Goal: Use online tool/utility: Utilize a website feature to perform a specific function

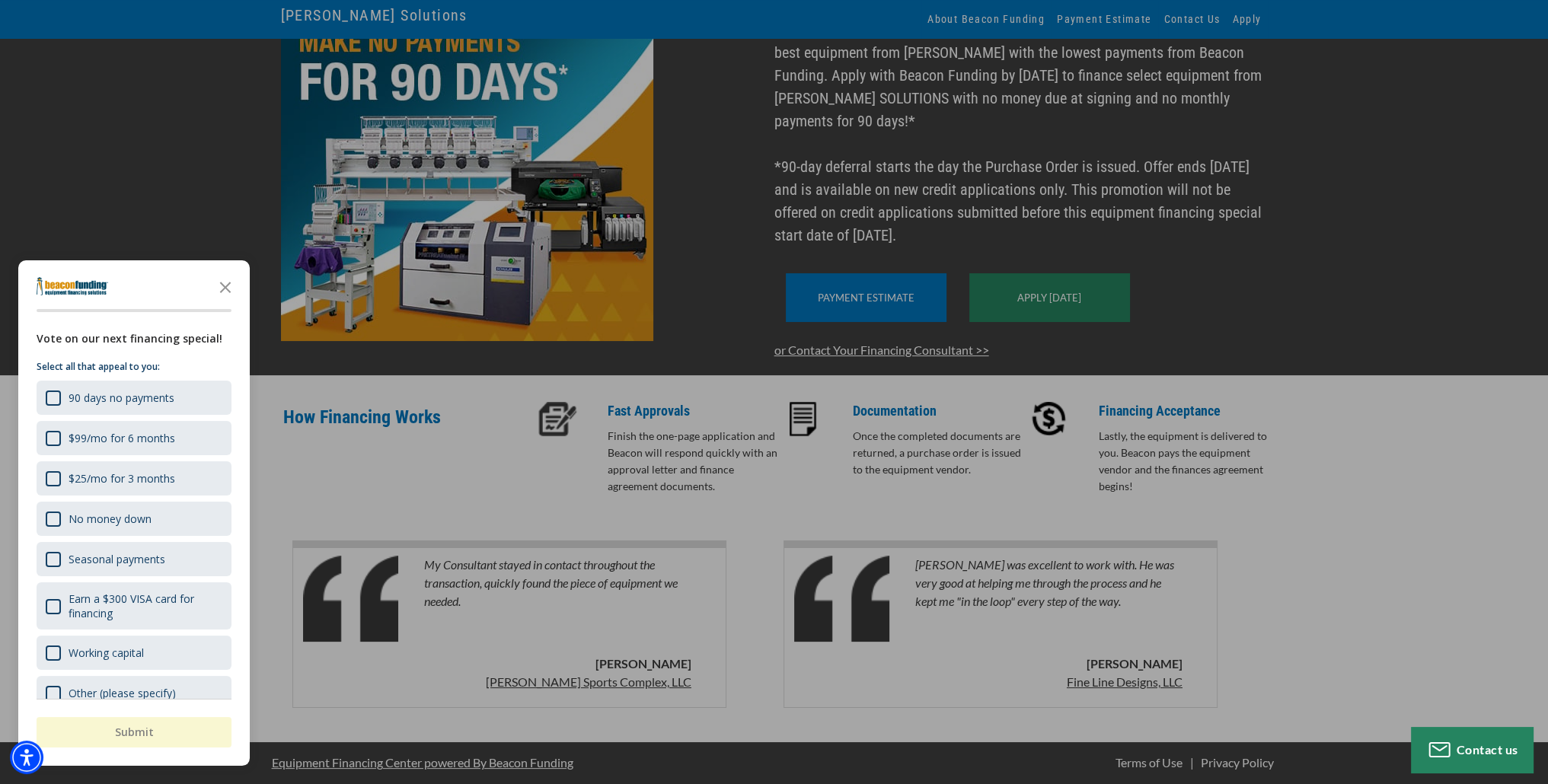
scroll to position [213, 0]
click at [224, 278] on icon "Close the survey" at bounding box center [225, 286] width 31 height 31
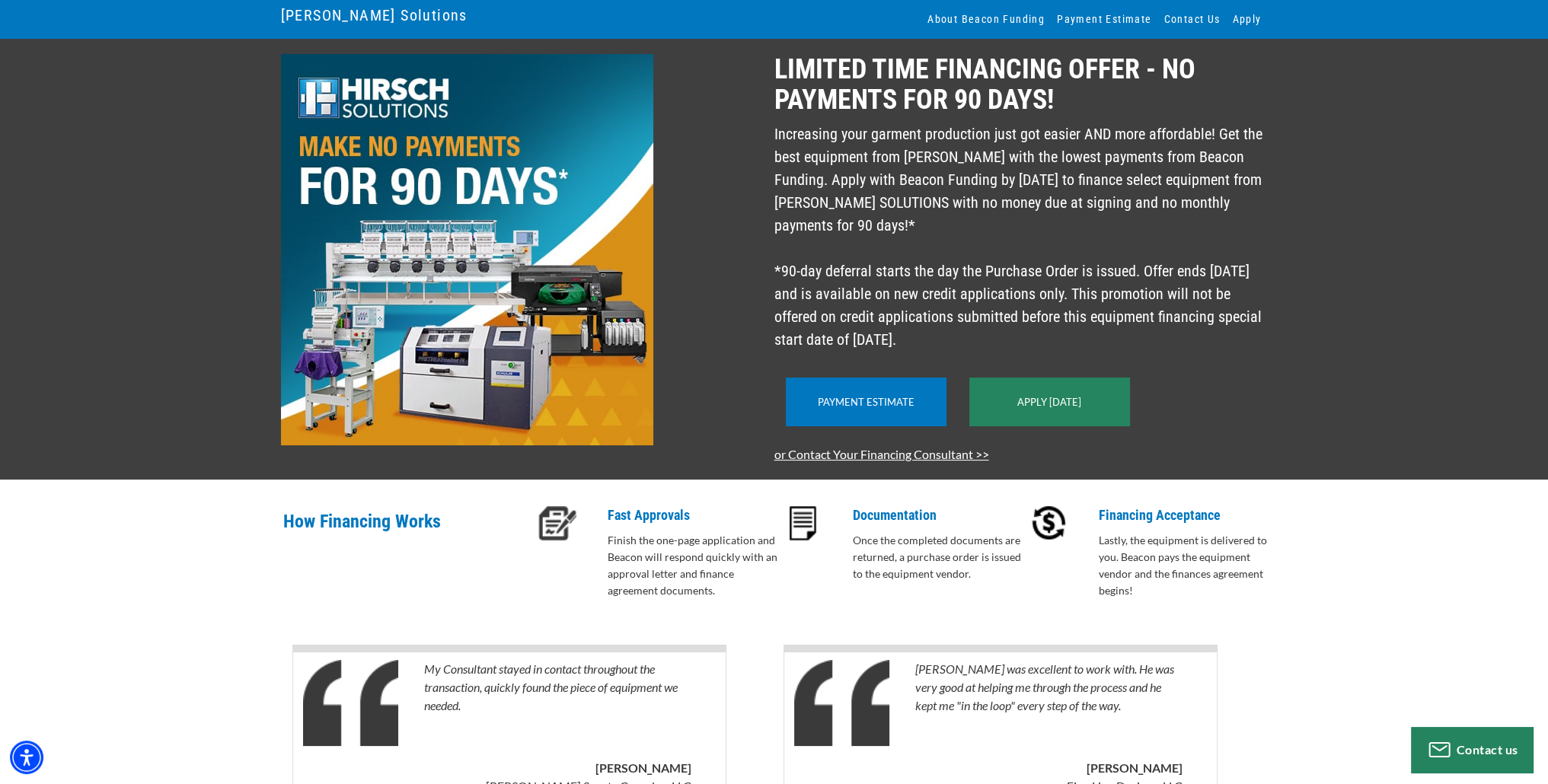
scroll to position [61, 0]
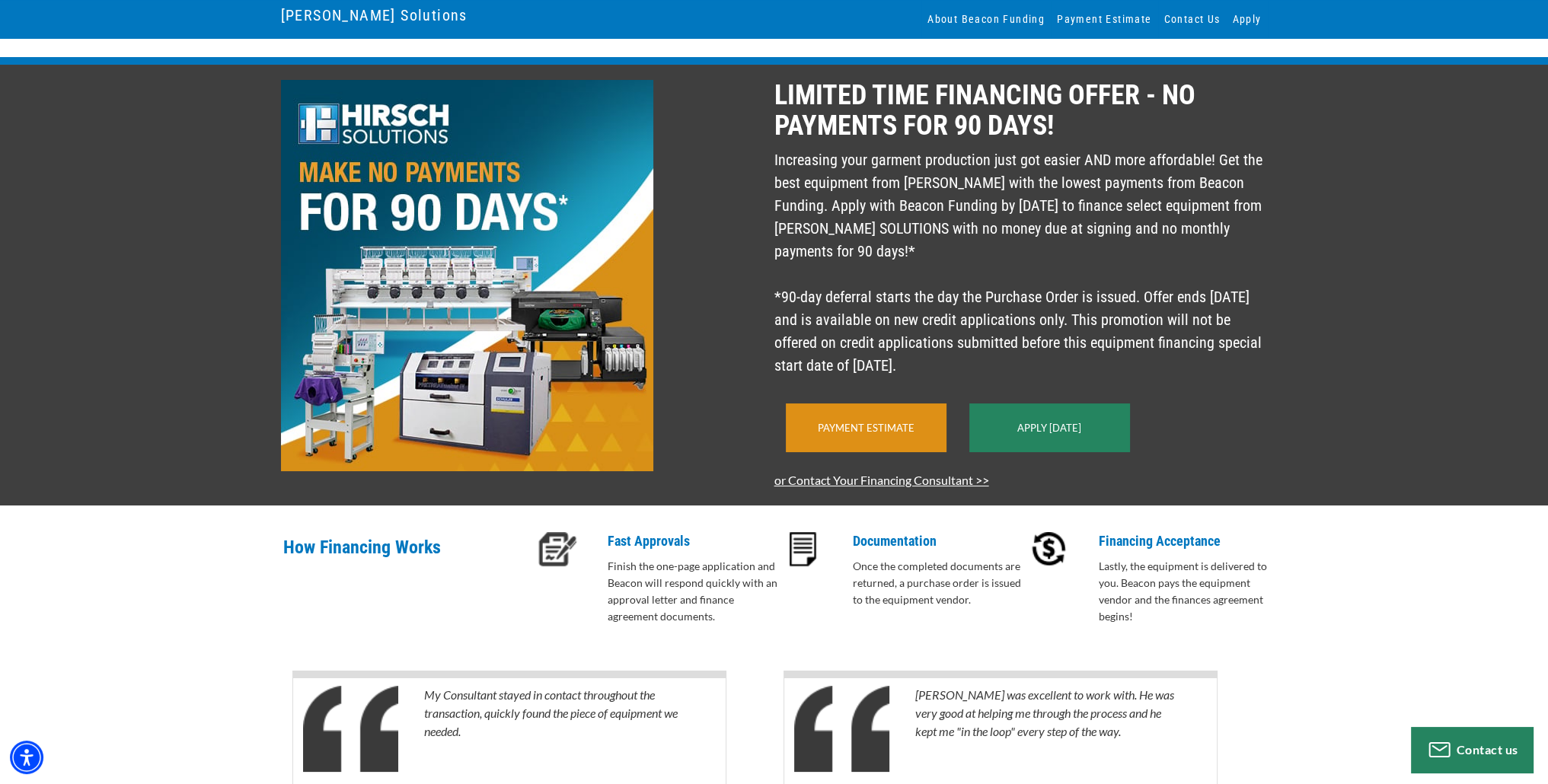
click at [846, 452] on div "Payment Estimate" at bounding box center [866, 427] width 160 height 49
click at [852, 434] on link "Payment Estimate" at bounding box center [867, 428] width 97 height 12
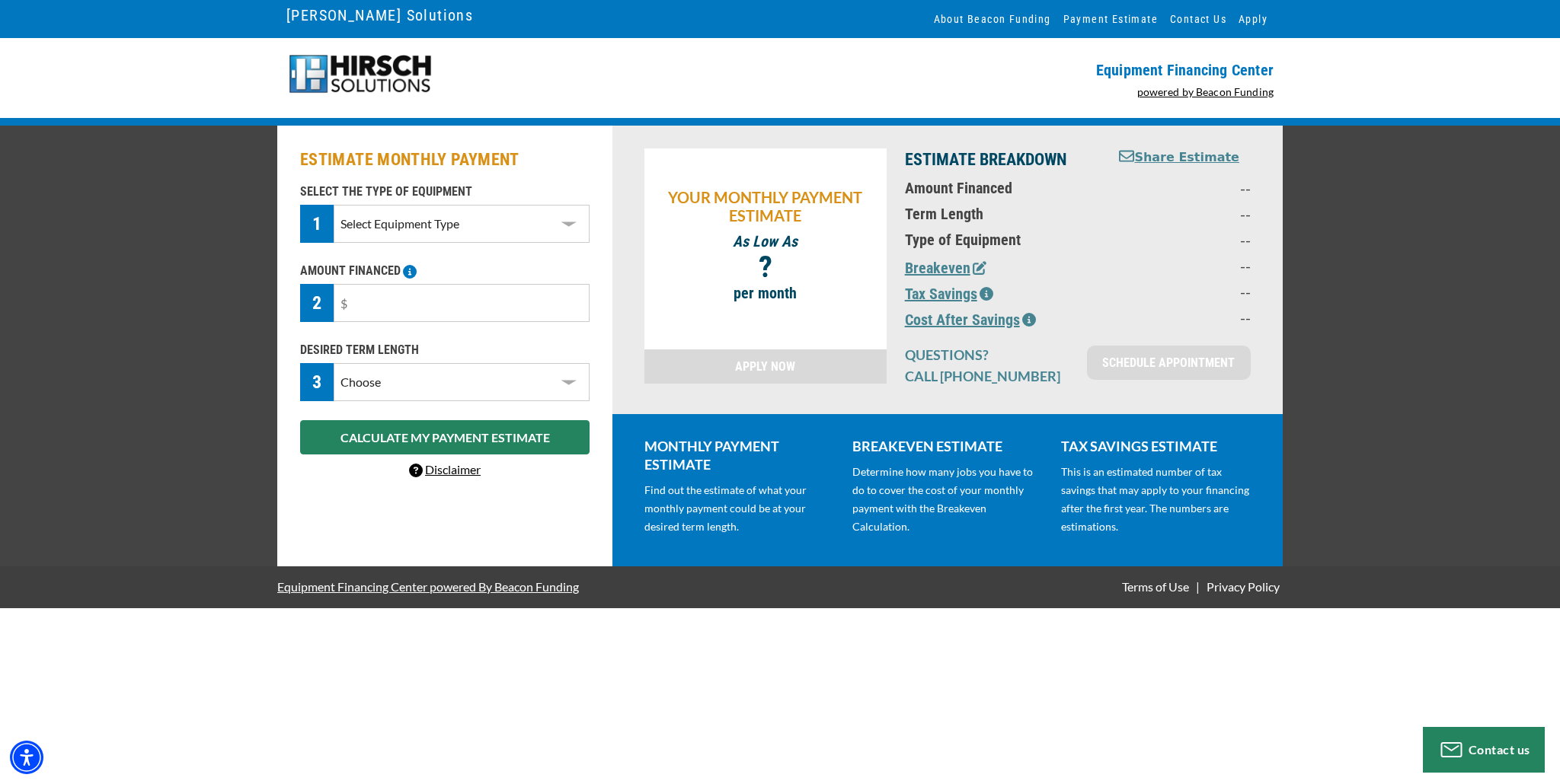
click at [569, 226] on select "Select Equipment Type DTG Printing Embroidery Screen Printing Software and Auto…" at bounding box center [462, 224] width 256 height 38
select select "1"
click at [334, 205] on select "Select Equipment Type DTG Printing Embroidery Screen Printing Software and Auto…" at bounding box center [462, 224] width 256 height 38
click at [492, 304] on input "text" at bounding box center [462, 303] width 256 height 38
click at [415, 300] on input "text" at bounding box center [462, 303] width 256 height 38
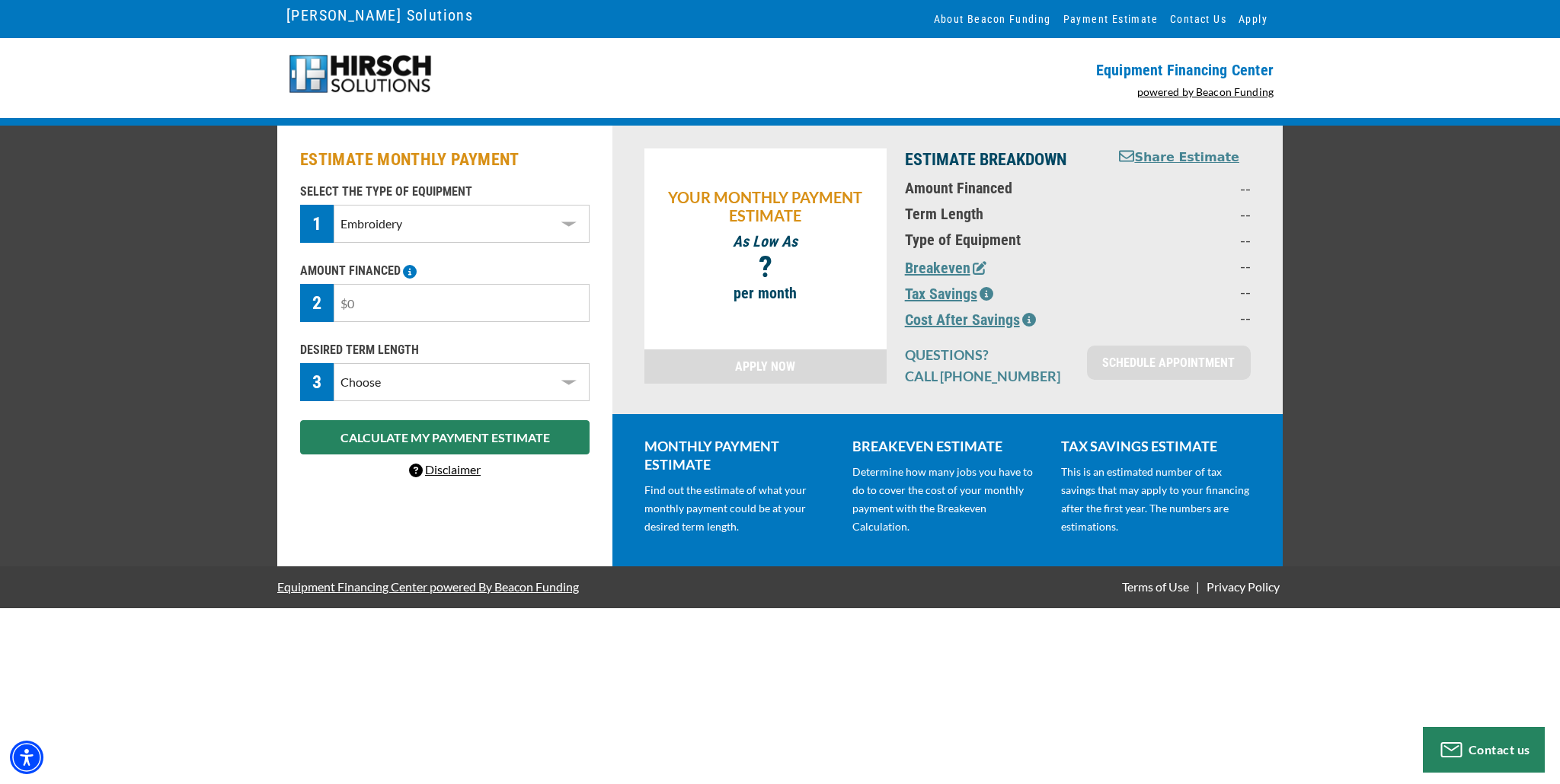
drag, startPoint x: 411, startPoint y: 303, endPoint x: 325, endPoint y: 305, distance: 86.0
click at [325, 305] on div "2" at bounding box center [445, 303] width 289 height 38
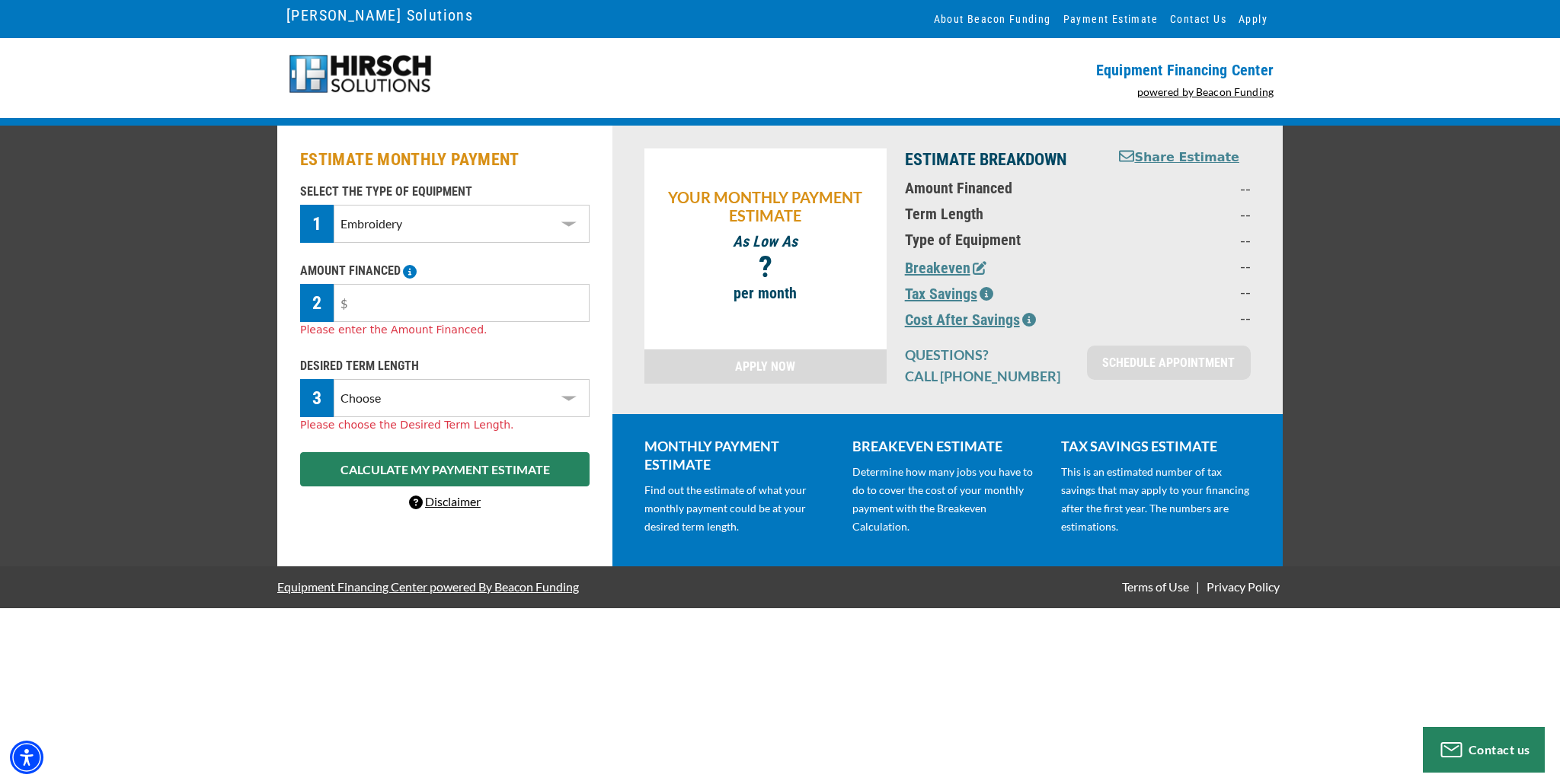
click at [572, 383] on select "Choose 36 Months 48 Months 60 Months" at bounding box center [462, 398] width 256 height 38
select select "60"
click at [334, 379] on select "Choose 36 Months 48 Months 60 Months" at bounding box center [462, 398] width 256 height 38
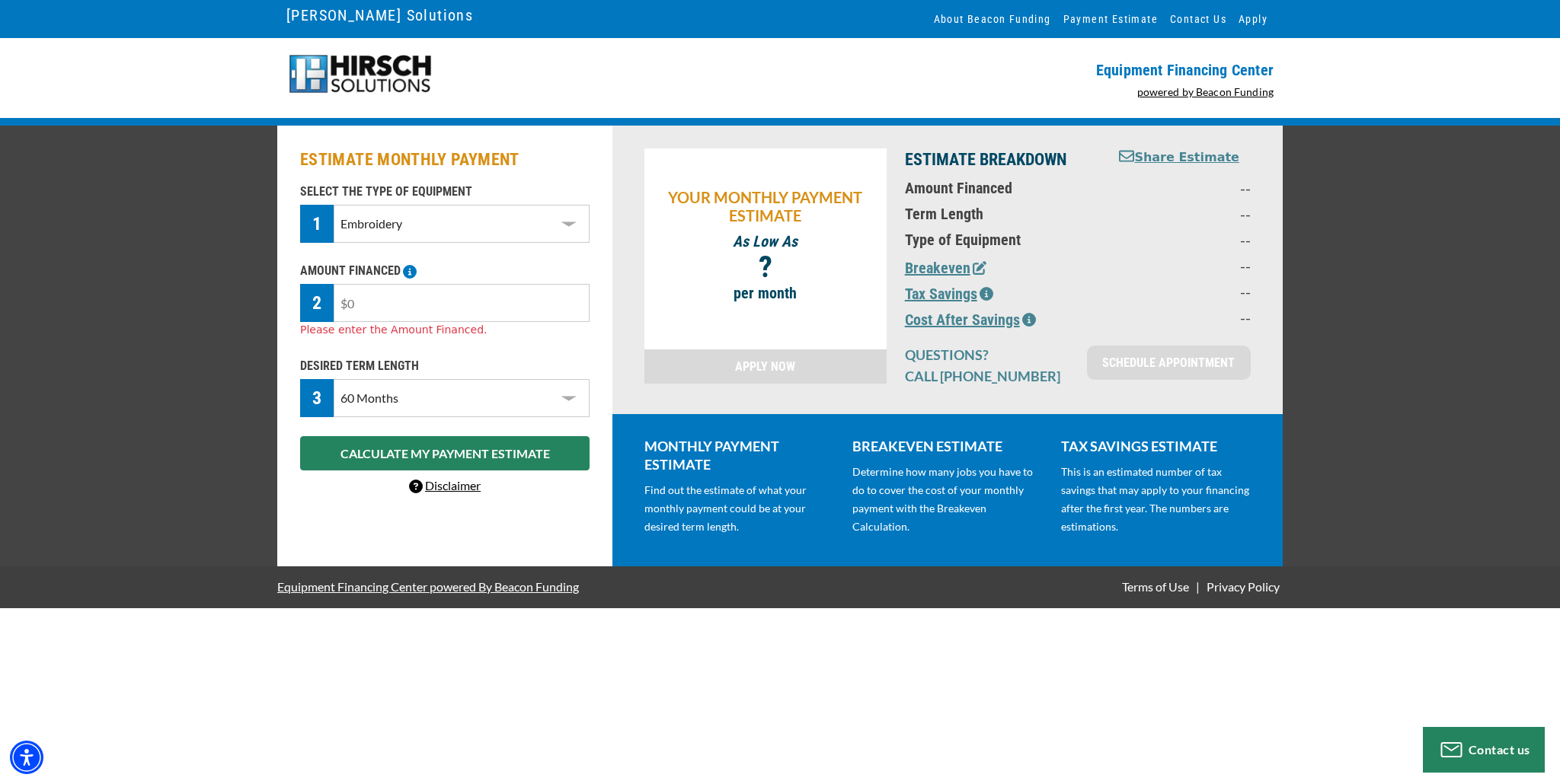
click at [361, 306] on input "text" at bounding box center [462, 303] width 256 height 38
type input "$5"
type input "$16,000"
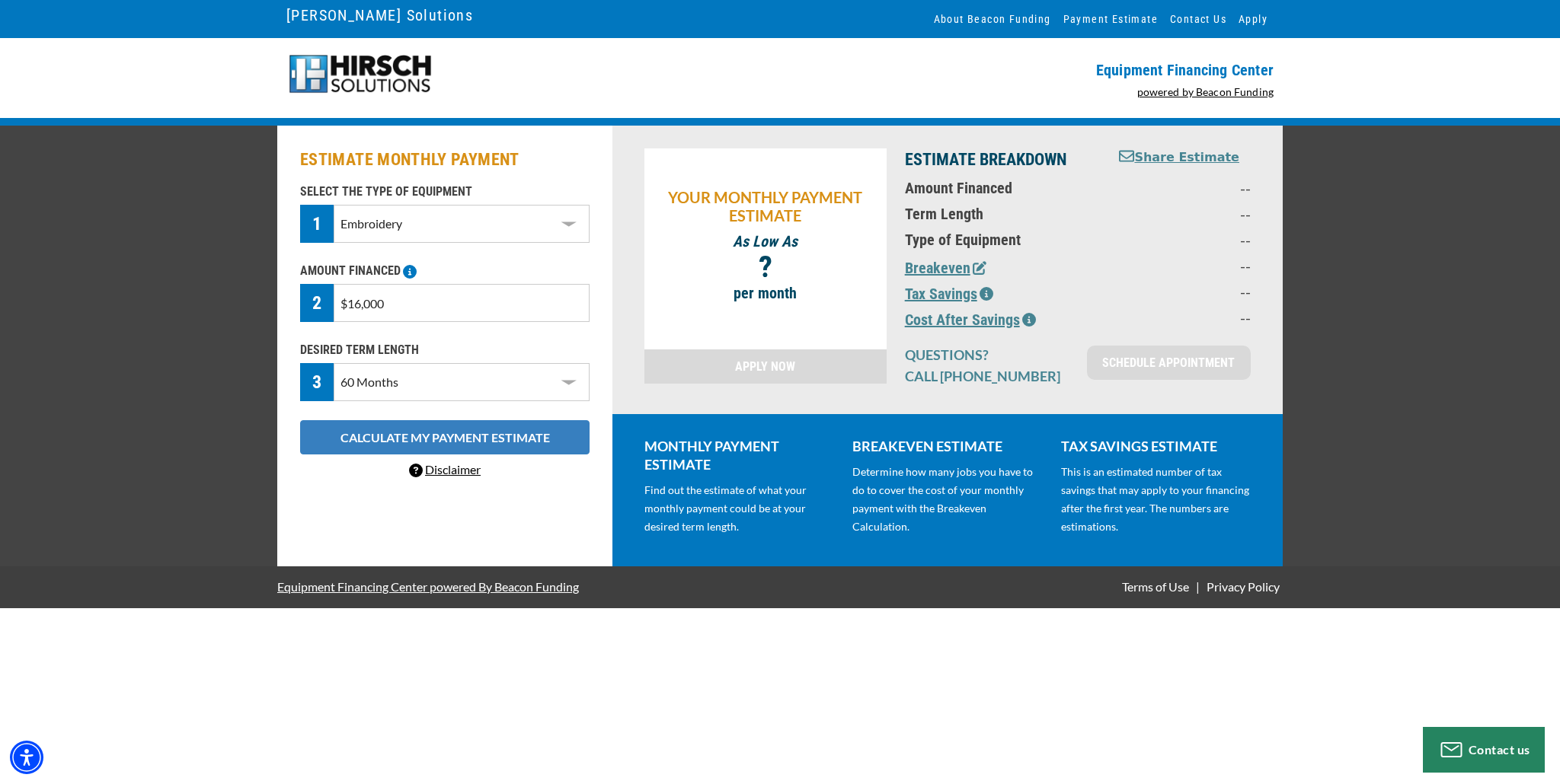
click at [364, 456] on div "SELECT THE TYPE OF EQUIPMENT 1 Select Equipment Type DTG Printing Embroidery Sc…" at bounding box center [445, 332] width 308 height 297
click at [471, 433] on button "CALCULATE MY PAYMENT ESTIMATE" at bounding box center [445, 437] width 289 height 35
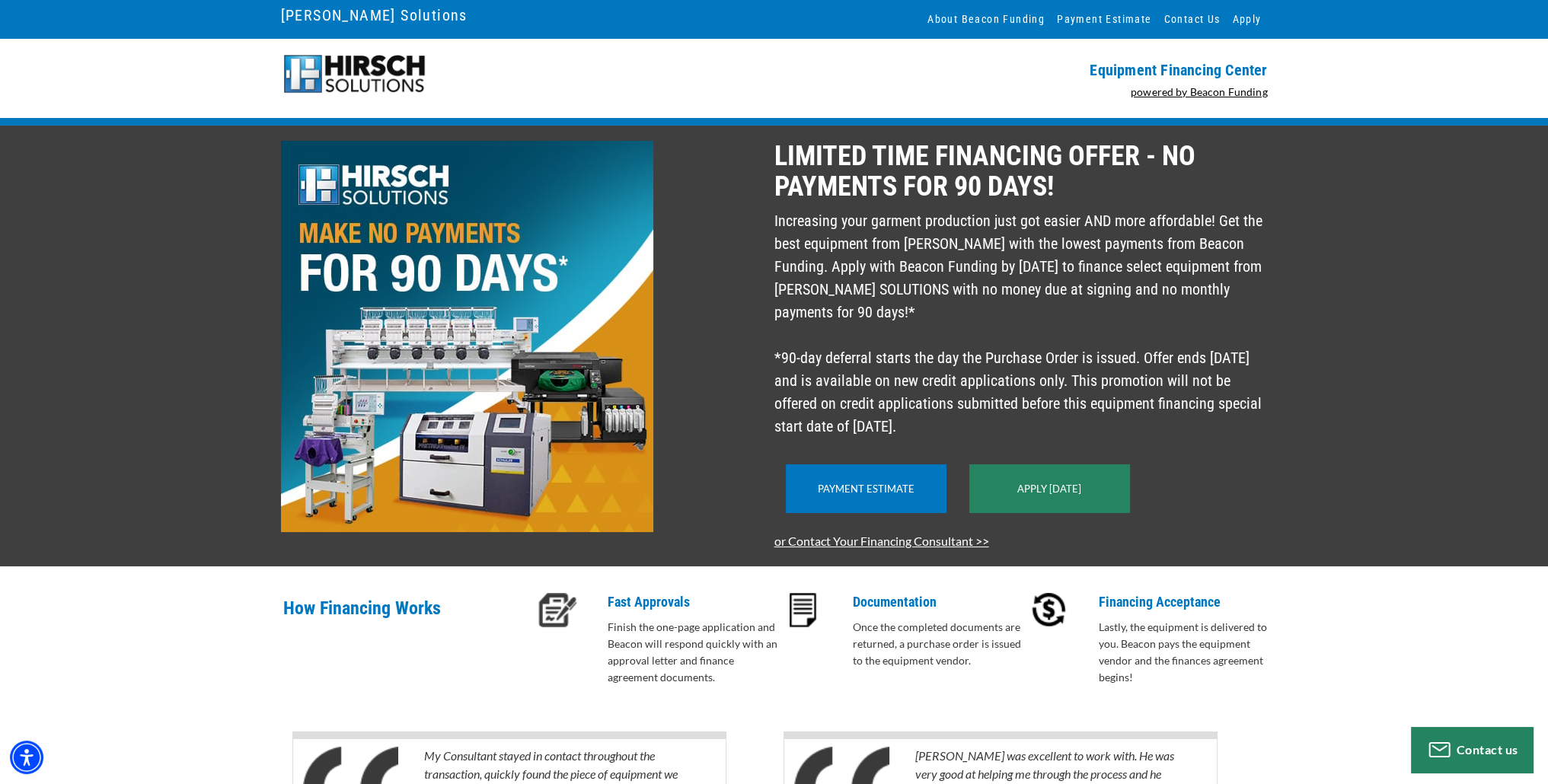
click at [364, 12] on link "[PERSON_NAME] Solutions" at bounding box center [374, 15] width 186 height 26
